Goal: Transaction & Acquisition: Purchase product/service

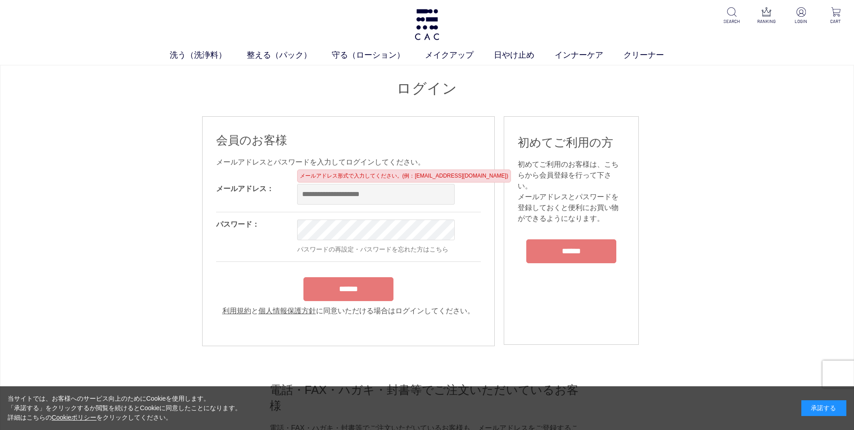
click at [387, 195] on input "email" at bounding box center [376, 194] width 158 height 21
type input "**********"
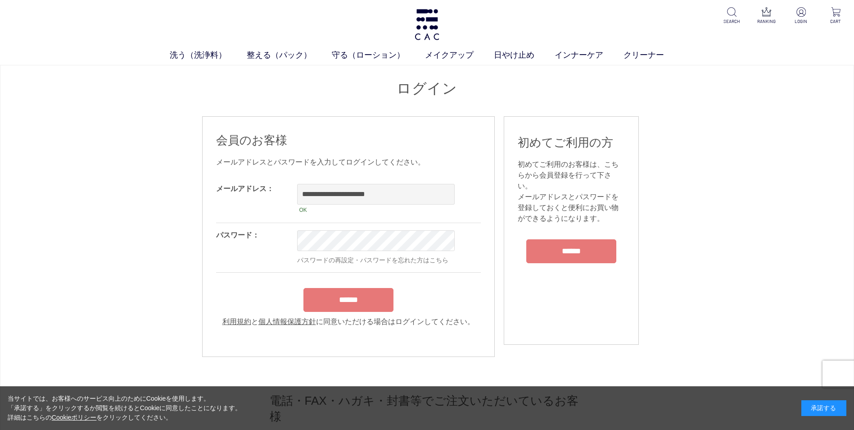
click at [366, 305] on input "******" at bounding box center [349, 300] width 90 height 24
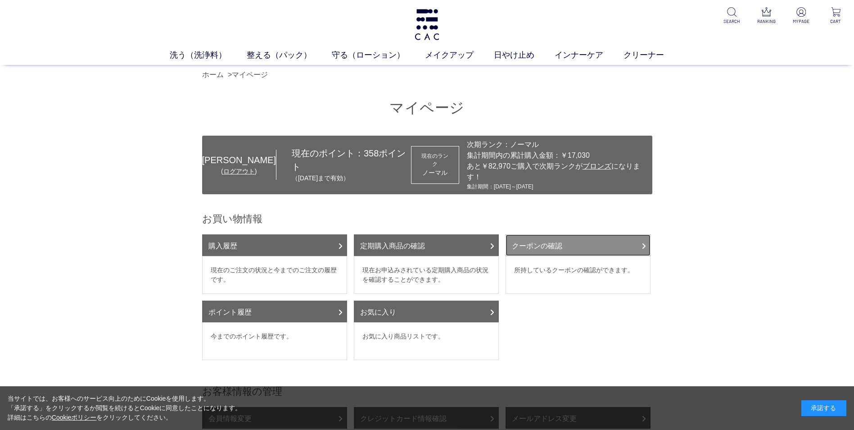
click at [540, 234] on link "クーポンの確認" at bounding box center [578, 245] width 145 height 22
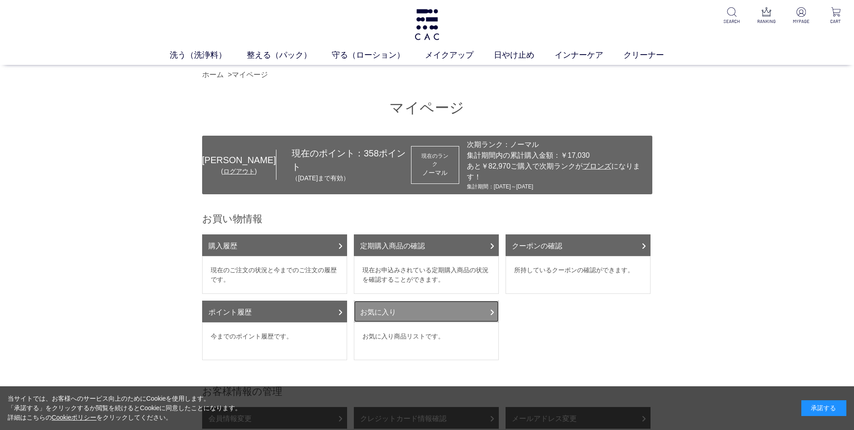
click at [433, 300] on link "お気に入り" at bounding box center [426, 311] width 145 height 22
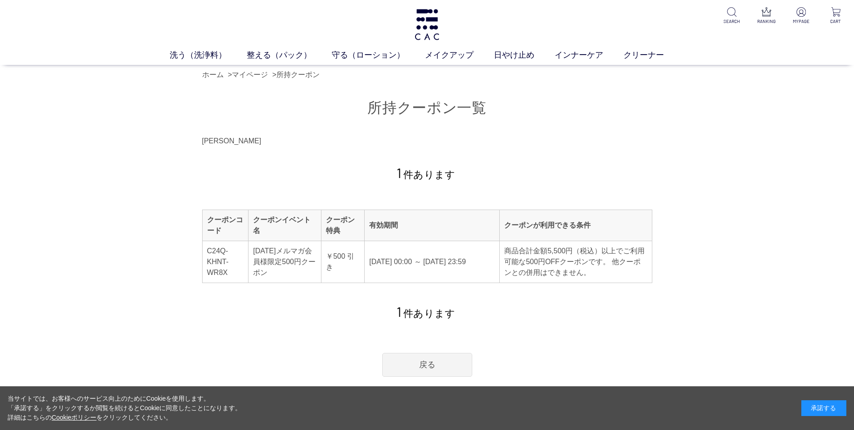
scroll to position [45, 0]
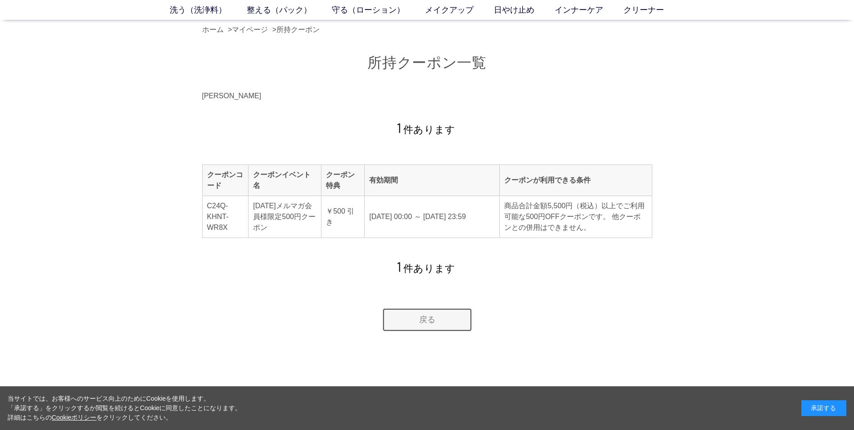
click at [431, 318] on link "戻る" at bounding box center [427, 320] width 90 height 24
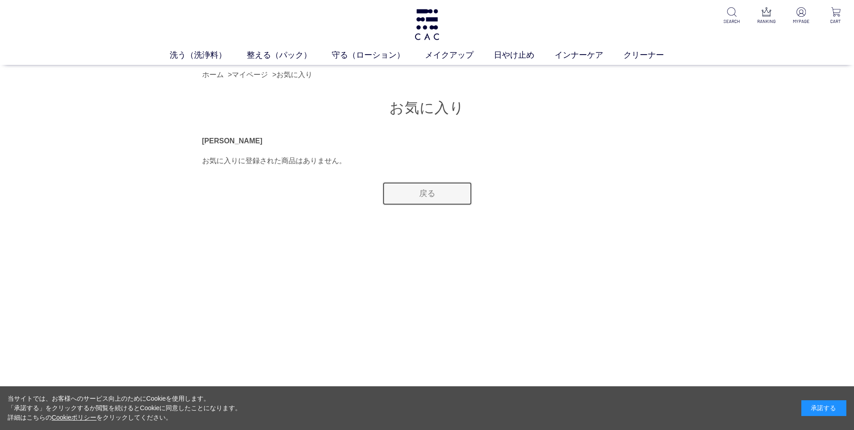
click at [416, 198] on link "戻る" at bounding box center [427, 193] width 90 height 24
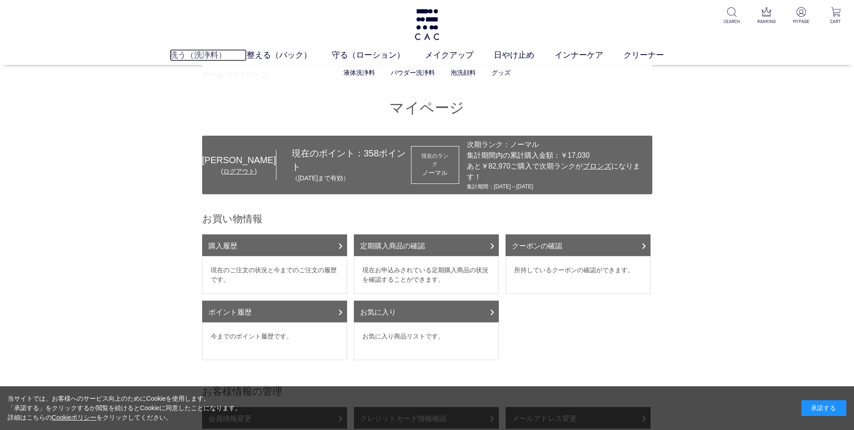
click at [199, 54] on link "洗う（洗浄料）" at bounding box center [208, 55] width 77 height 12
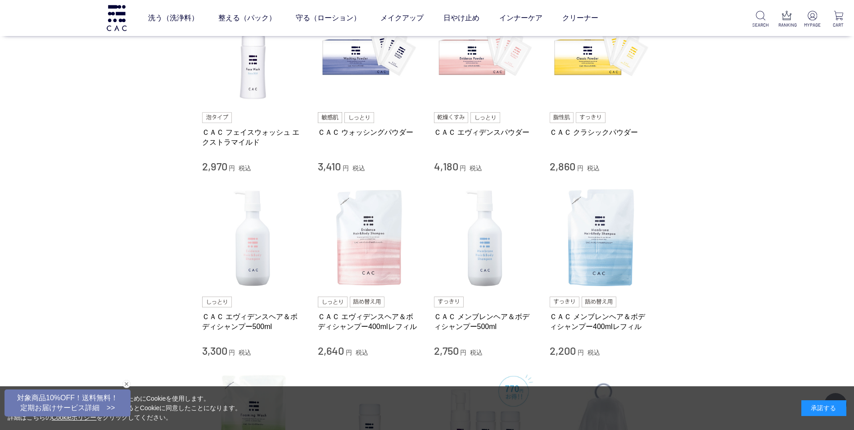
scroll to position [225, 0]
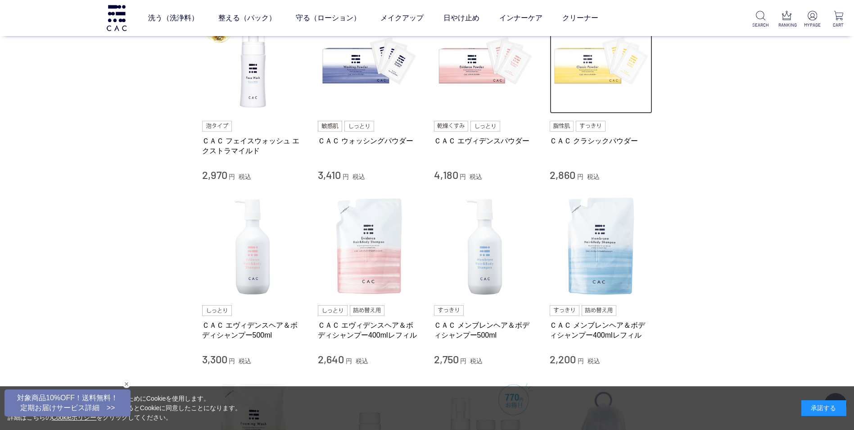
click at [602, 67] on img at bounding box center [601, 62] width 103 height 103
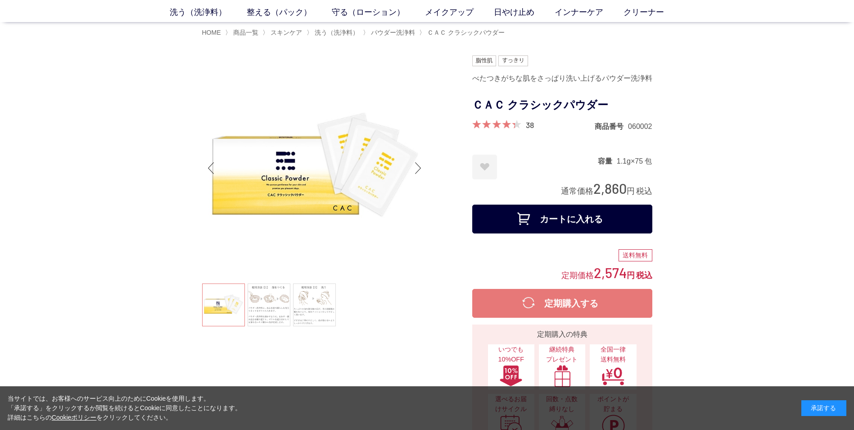
scroll to position [45, 0]
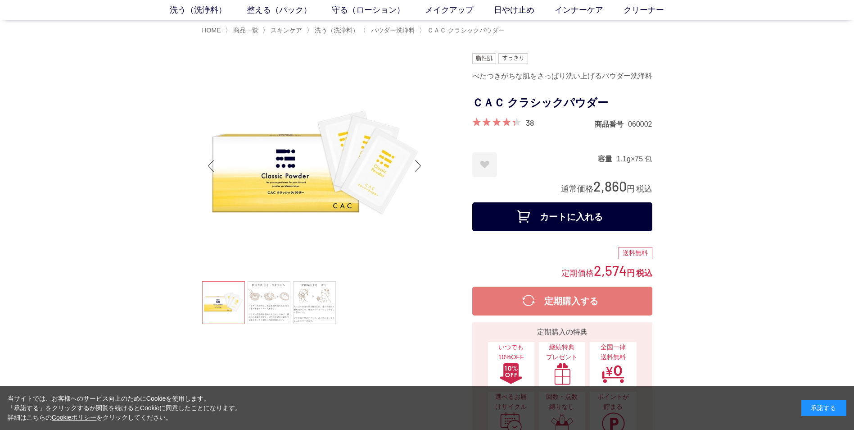
click at [537, 217] on button "カートに入れる" at bounding box center [562, 216] width 180 height 29
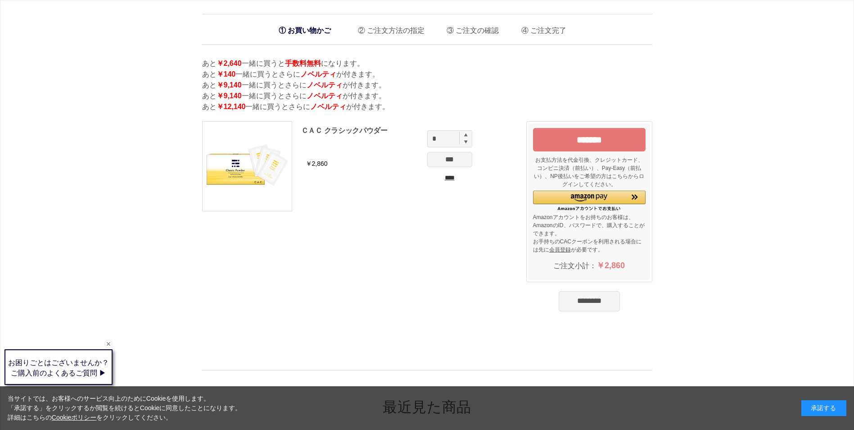
click at [467, 134] on img at bounding box center [466, 135] width 4 height 4
type input "*"
click at [460, 163] on input "***" at bounding box center [449, 159] width 45 height 15
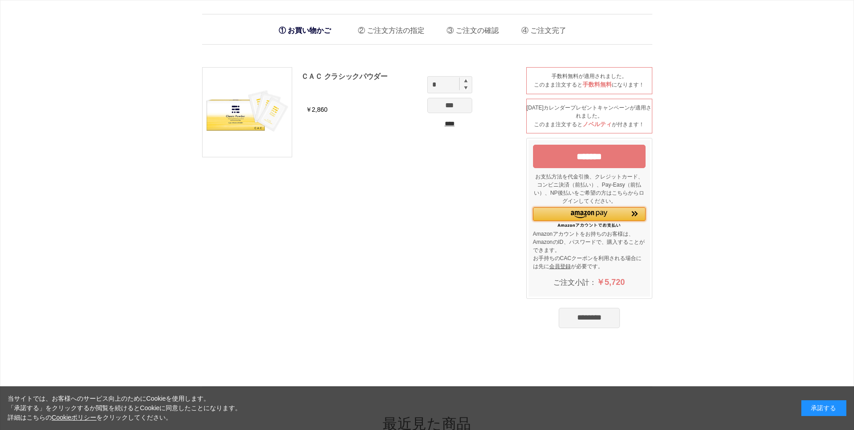
click at [568, 216] on div "Amazon Pay - Amazonアカウントをお使いください" at bounding box center [589, 213] width 113 height 13
